Goal: Task Accomplishment & Management: Manage account settings

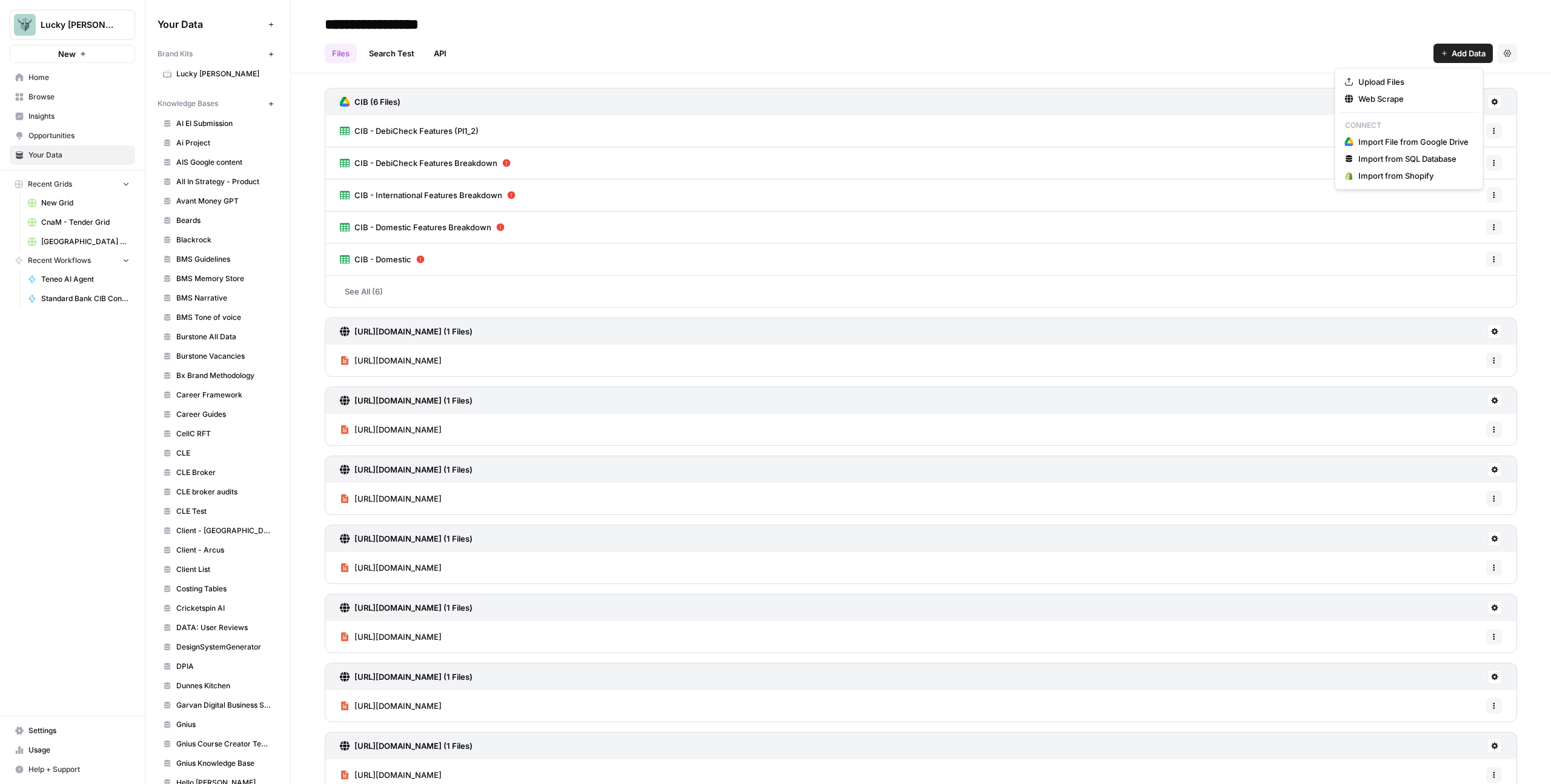
click at [1460, 50] on span "Add Data" at bounding box center [1468, 54] width 34 height 12
click at [1405, 78] on span "Upload Files" at bounding box center [1414, 82] width 110 height 12
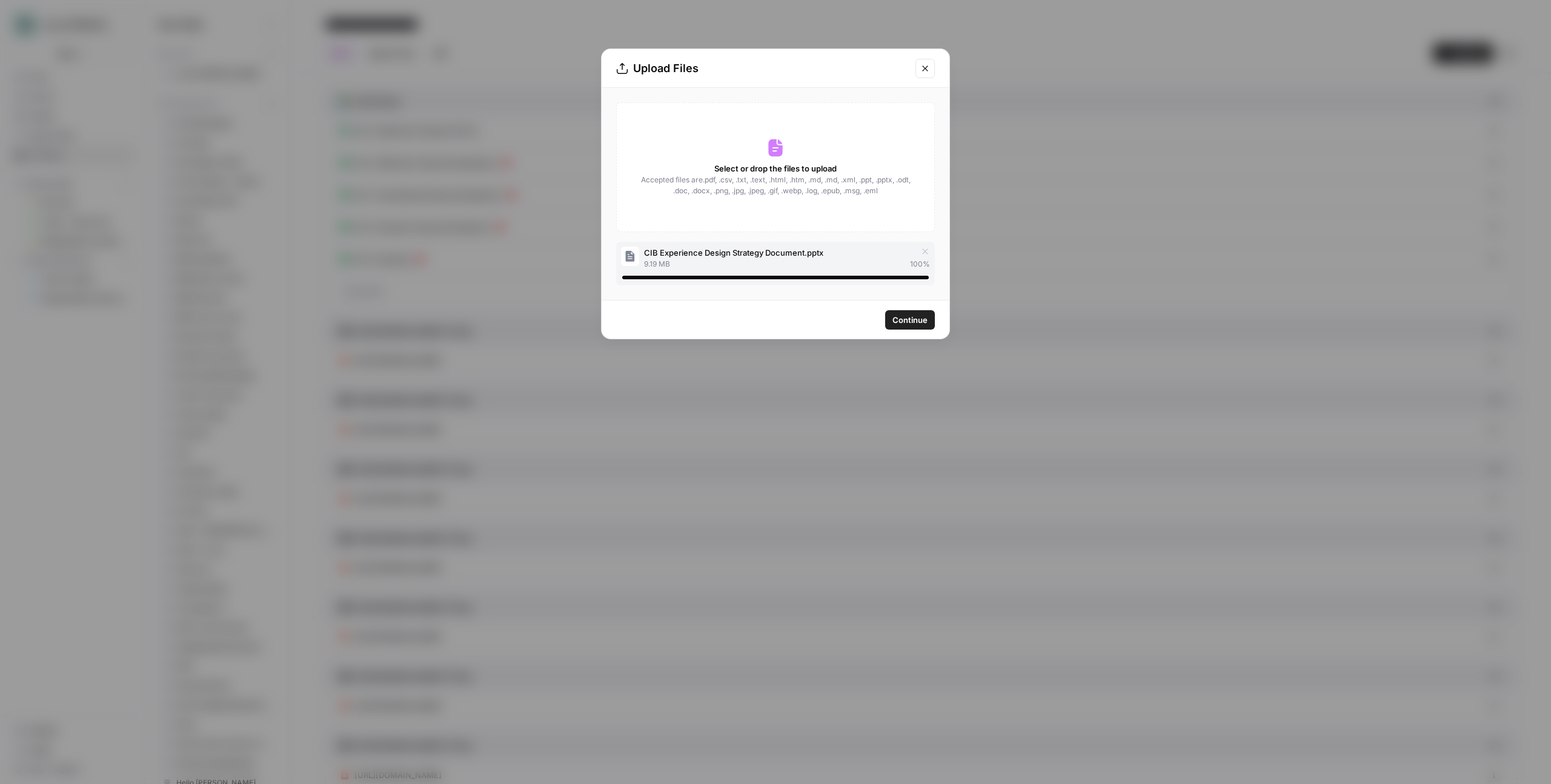
click at [912, 320] on span "Continue" at bounding box center [910, 320] width 35 height 12
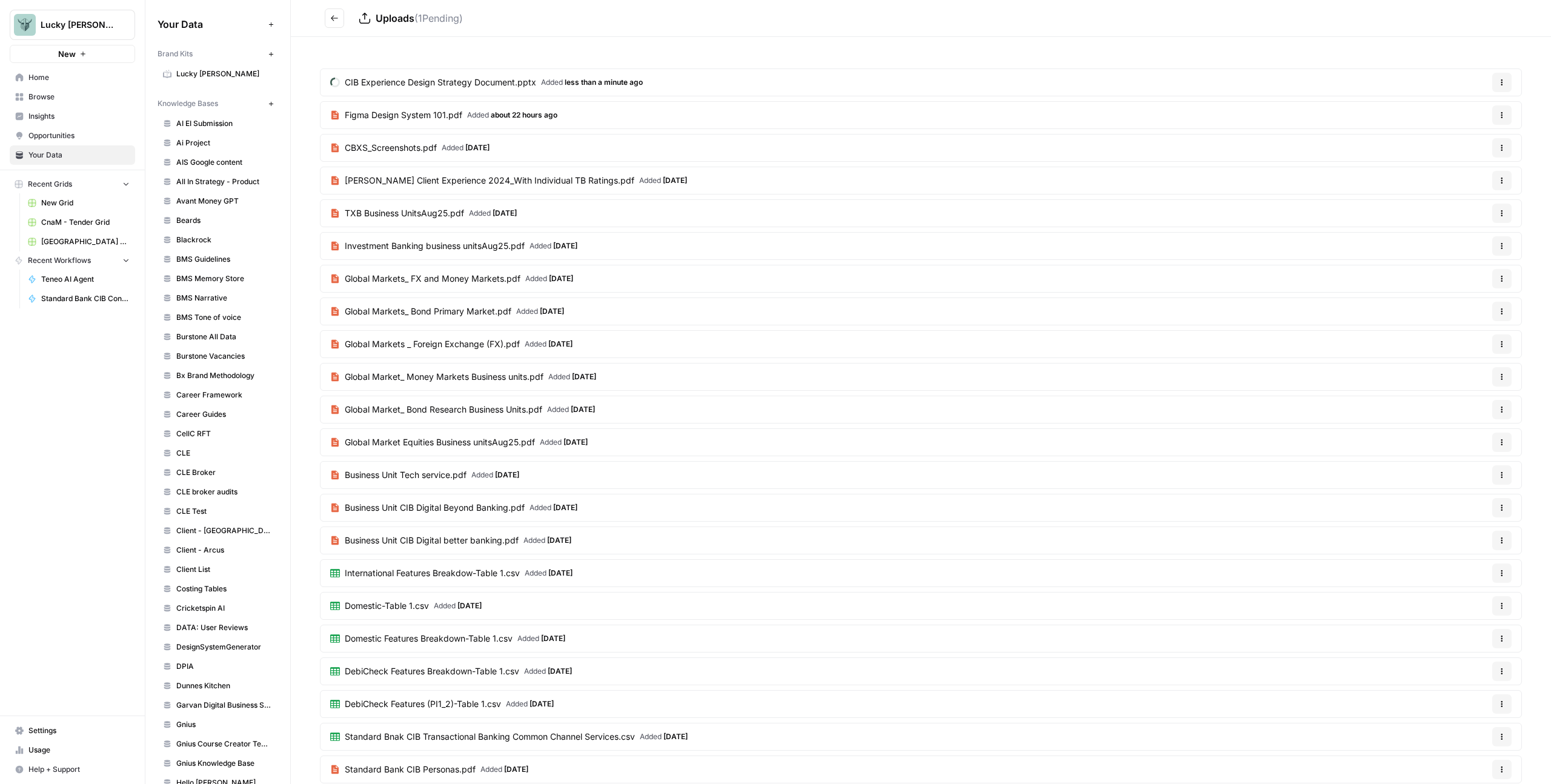
scroll to position [327, 0]
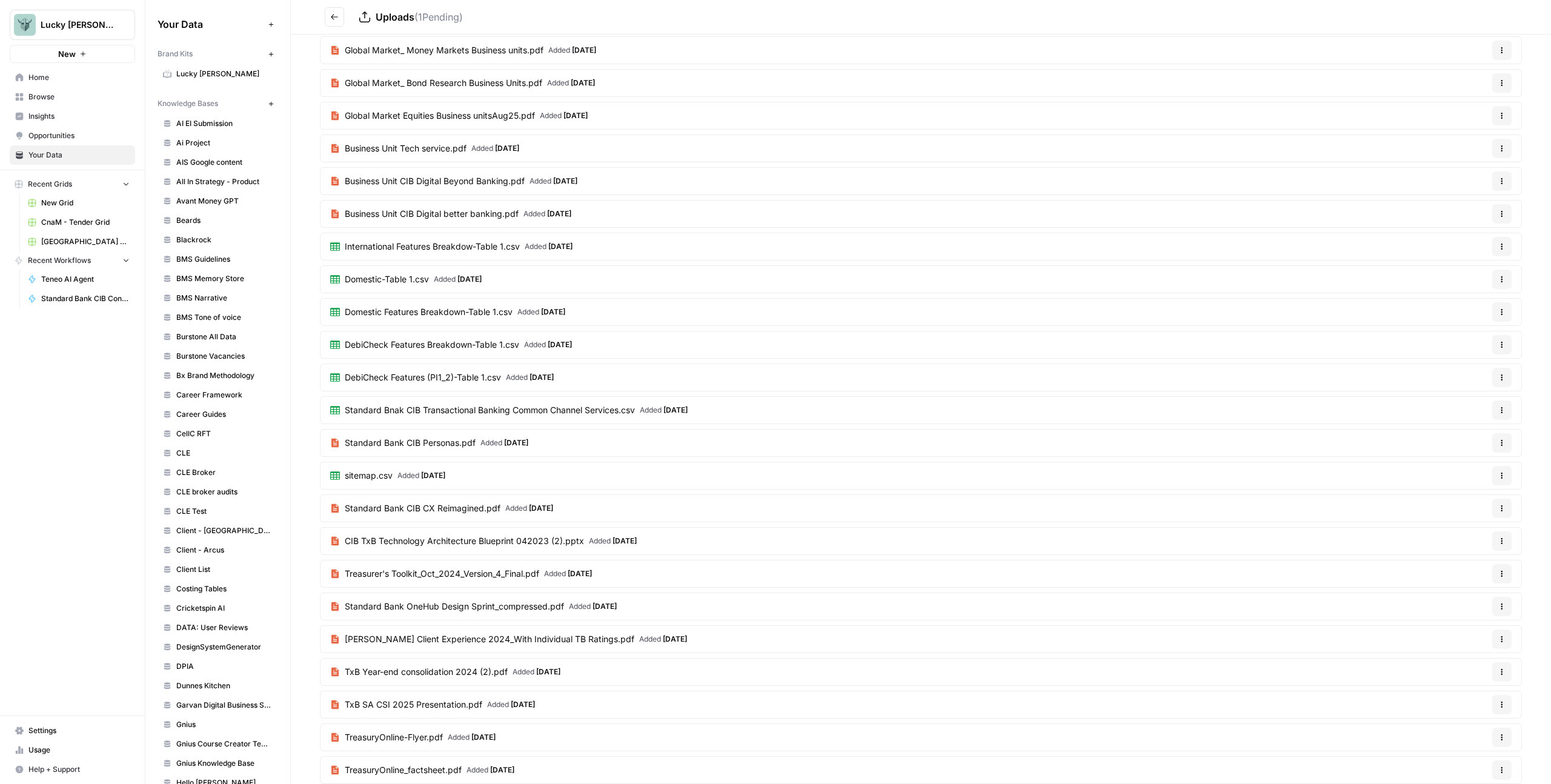
click at [332, 12] on icon "Go back" at bounding box center [334, 17] width 8 height 8
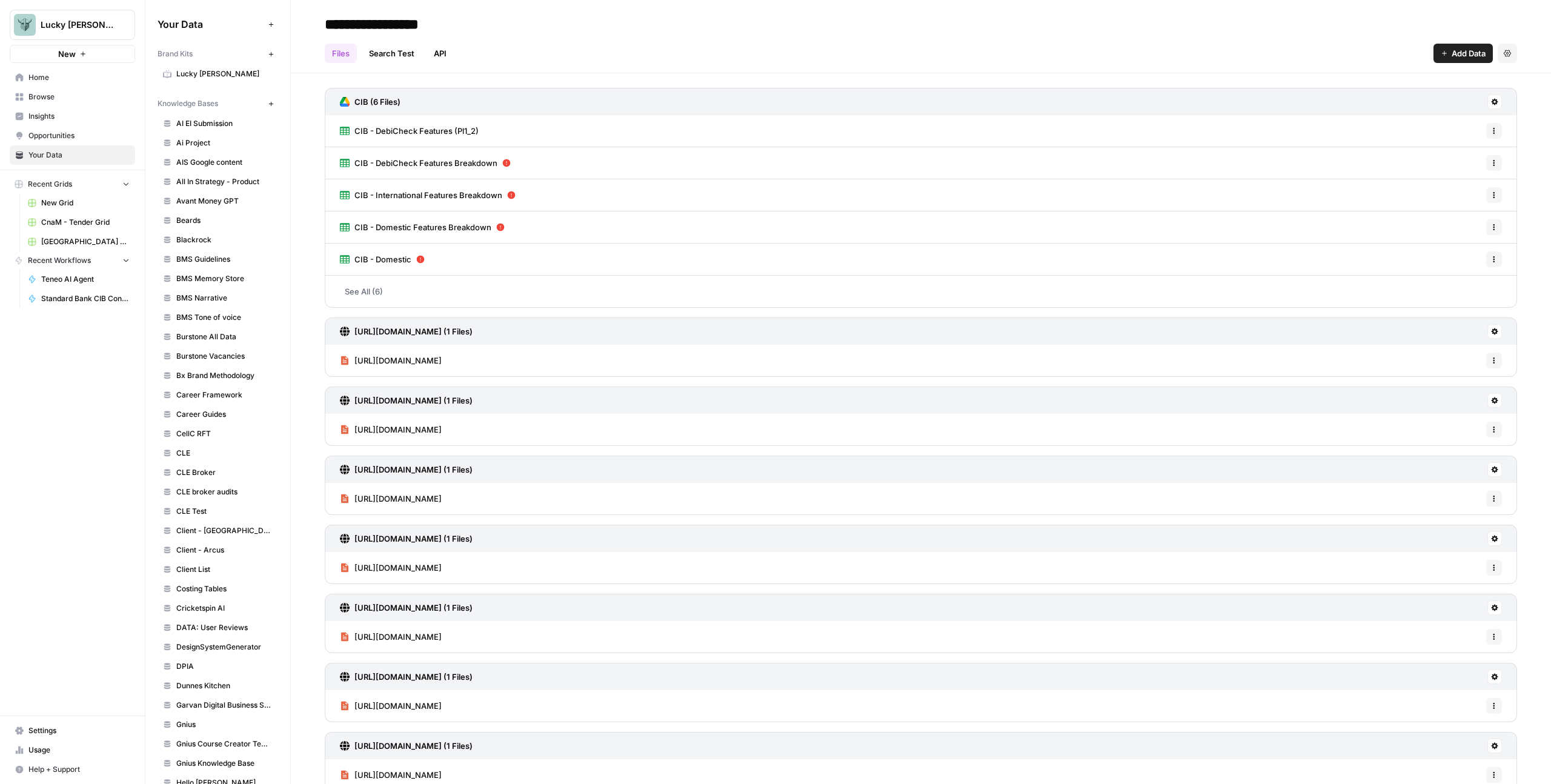
click at [496, 166] on link "CIB - DebiCheck Features Breakdown" at bounding box center [426, 163] width 171 height 32
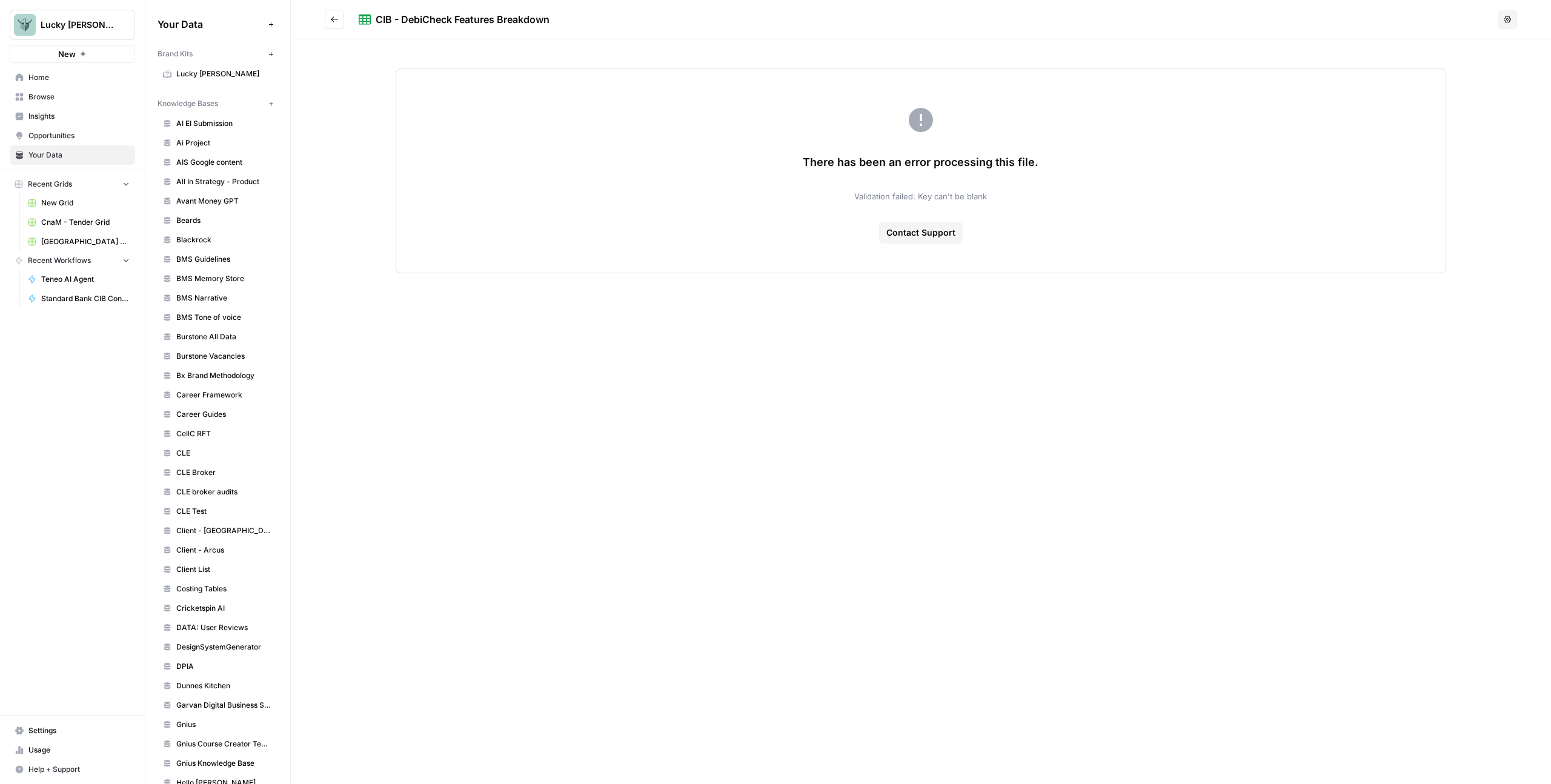
click at [341, 23] on button "Go back" at bounding box center [334, 19] width 19 height 19
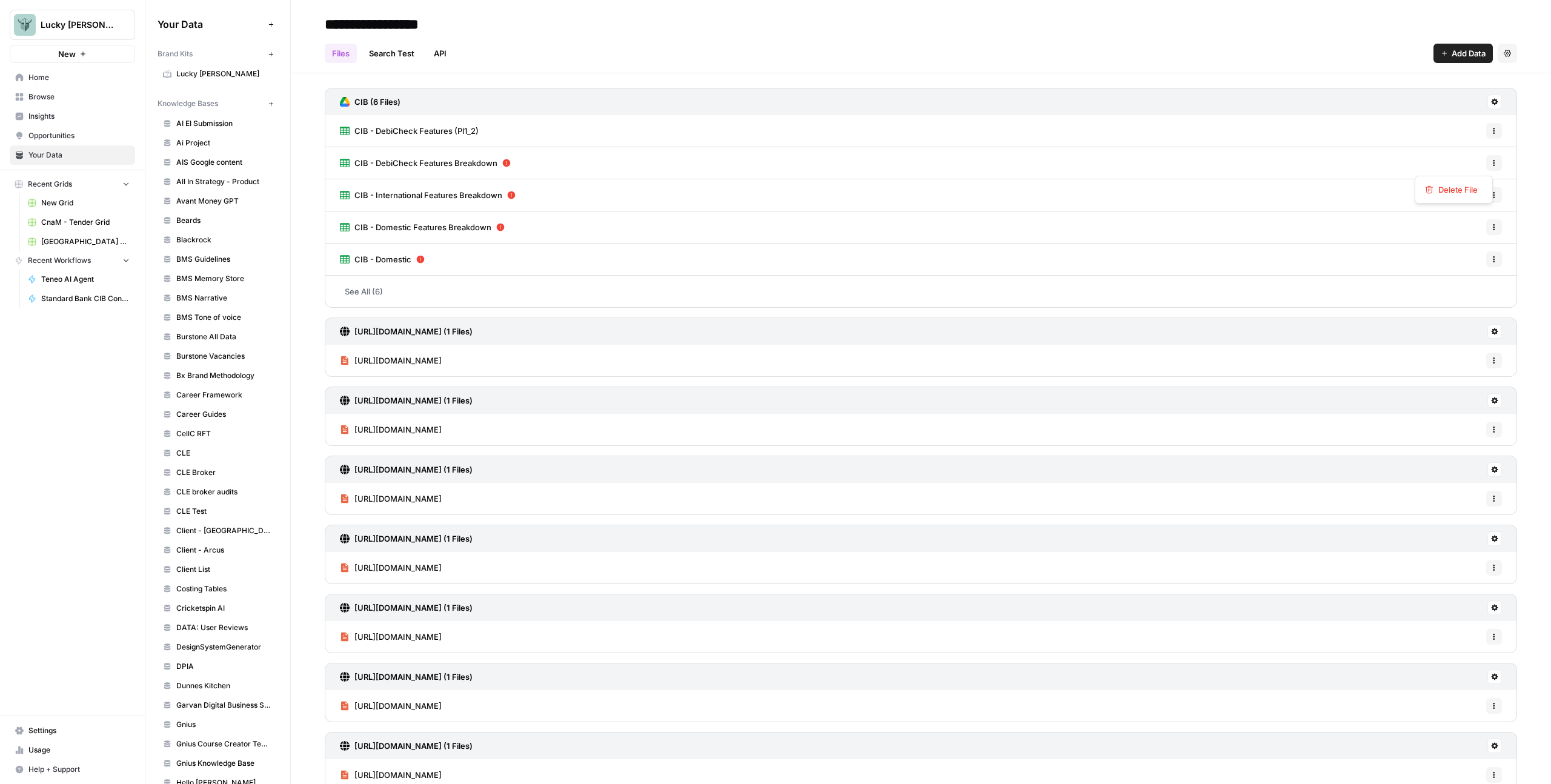
click at [1486, 161] on button "Options" at bounding box center [1494, 163] width 16 height 16
click at [1449, 192] on span "Delete File" at bounding box center [1458, 190] width 39 height 12
click at [743, 155] on span "Delete" at bounding box center [732, 154] width 26 height 12
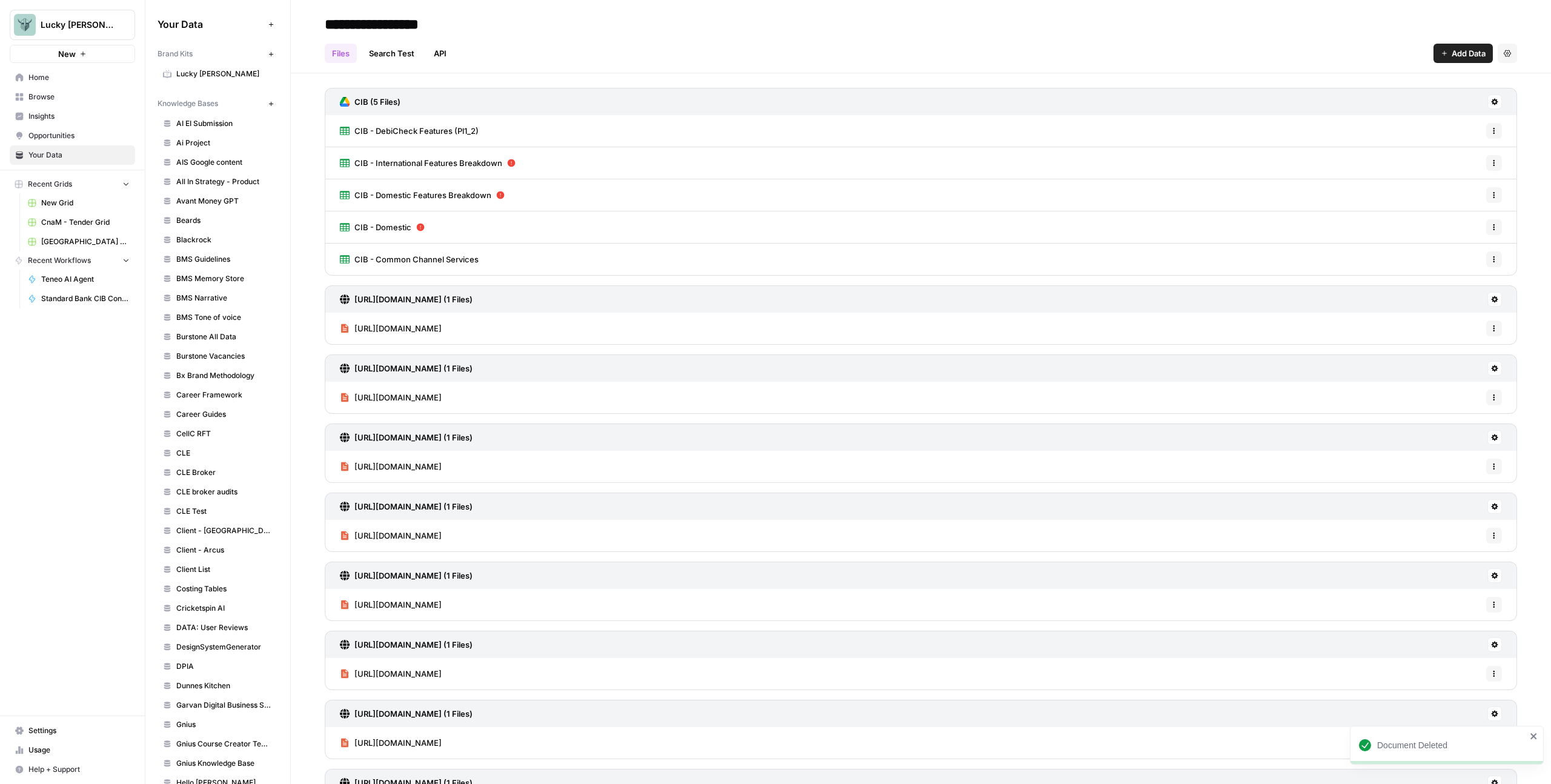
click at [1492, 159] on button "Options" at bounding box center [1494, 163] width 16 height 16
click at [1460, 190] on span "Delete File" at bounding box center [1458, 190] width 39 height 12
click at [743, 151] on span "Delete" at bounding box center [732, 154] width 26 height 12
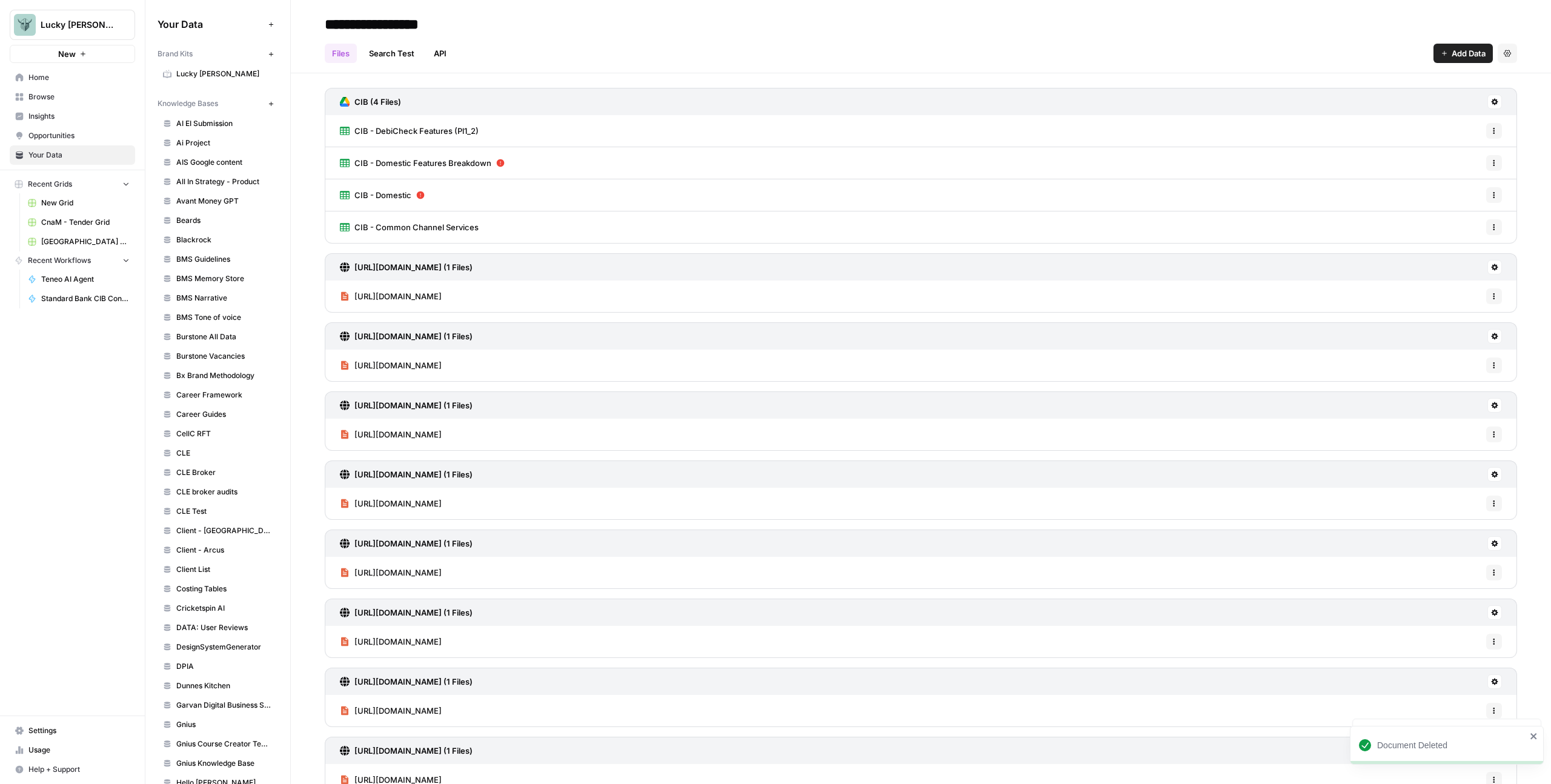
click at [1490, 192] on button "Options" at bounding box center [1494, 194] width 16 height 16
click at [1457, 217] on span "Delete File" at bounding box center [1458, 222] width 39 height 12
click at [737, 157] on span "Delete" at bounding box center [732, 154] width 26 height 12
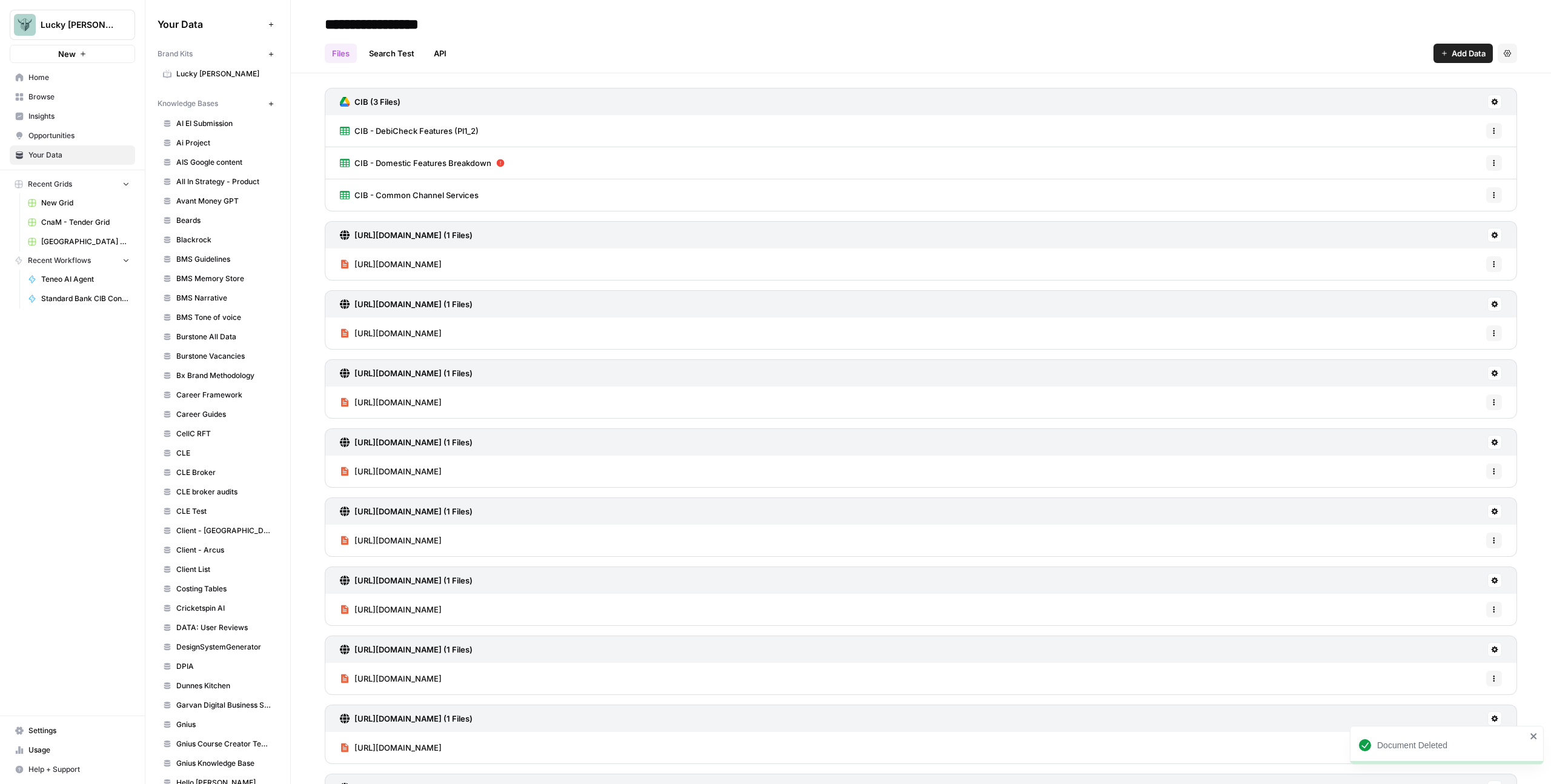
click at [1490, 161] on icon "button" at bounding box center [1494, 163] width 8 height 8
click at [1454, 186] on span "Delete File" at bounding box center [1458, 190] width 39 height 12
click at [744, 156] on span "Delete" at bounding box center [732, 154] width 26 height 12
